Goal: Task Accomplishment & Management: Manage account settings

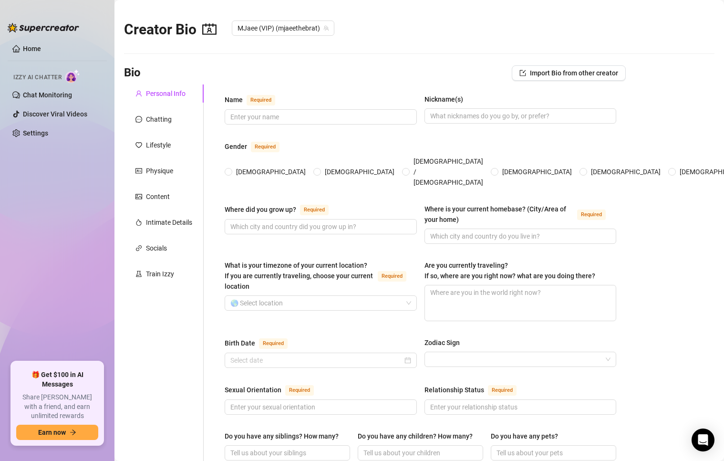
click at [88, 157] on ul "Home Izzy AI Chatter Chat Monitoring Discover Viral Videos Settings" at bounding box center [57, 197] width 99 height 321
